Goal: Navigation & Orientation: Find specific page/section

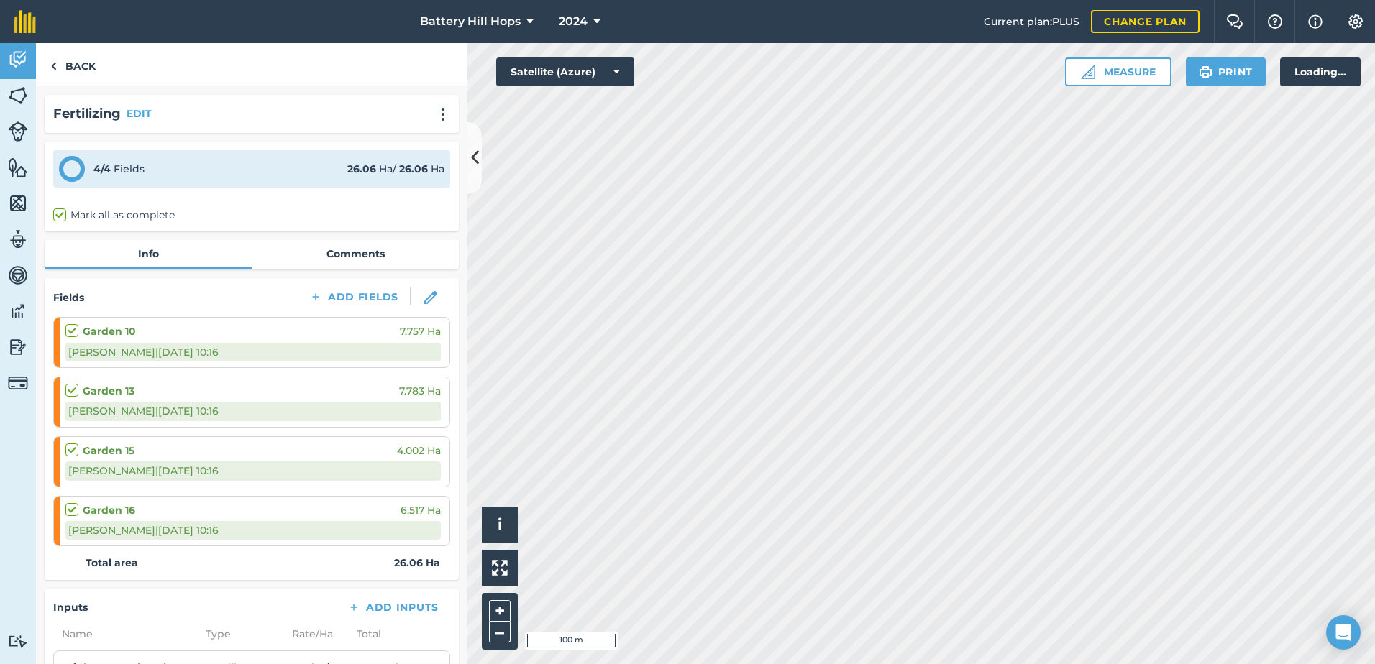
scroll to position [296, 0]
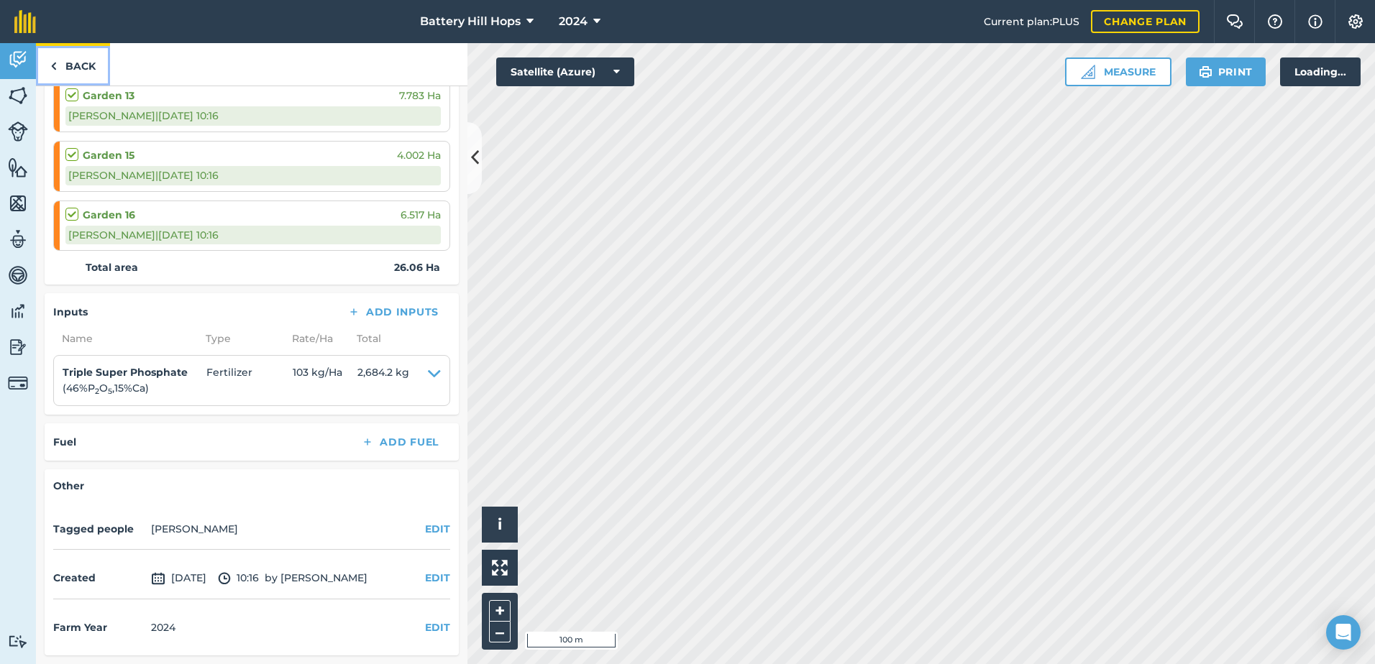
click at [88, 64] on link "Back" at bounding box center [73, 64] width 74 height 42
